Goal: Check status

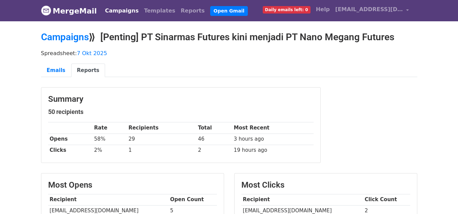
click at [351, 79] on div "Emails Reports" at bounding box center [229, 72] width 386 height 17
click at [52, 69] on link "Emails" at bounding box center [56, 71] width 30 height 14
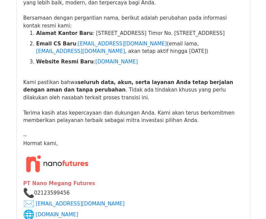
scroll to position [237, 0]
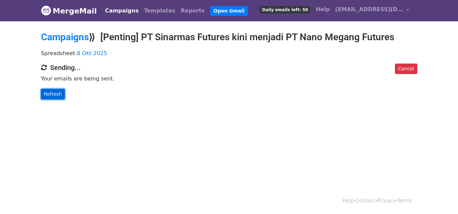
click at [56, 92] on link "Refresh" at bounding box center [53, 94] width 24 height 11
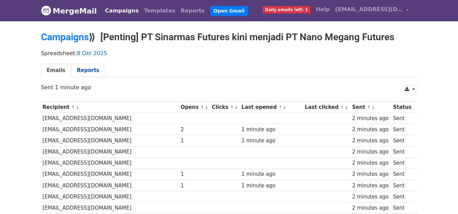
click at [77, 67] on link "Reports" at bounding box center [88, 71] width 34 height 14
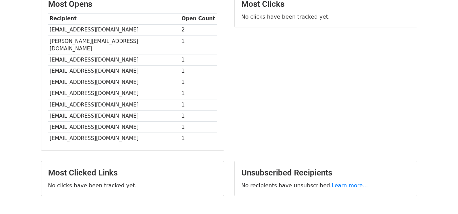
scroll to position [82, 0]
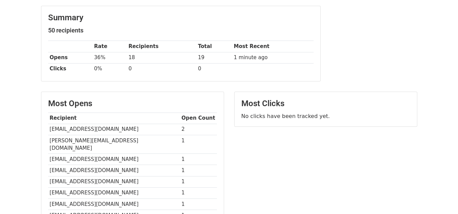
drag, startPoint x: 322, startPoint y: 180, endPoint x: 303, endPoint y: 213, distance: 38.1
click at [322, 180] on div "Most Clicks No clicks have been tracked yet." at bounding box center [325, 175] width 193 height 166
drag, startPoint x: 343, startPoint y: 153, endPoint x: 336, endPoint y: 143, distance: 12.2
click at [343, 153] on div "Most Clicks No clicks have been tracked yet." at bounding box center [325, 175] width 193 height 166
